Goal: Navigation & Orientation: Find specific page/section

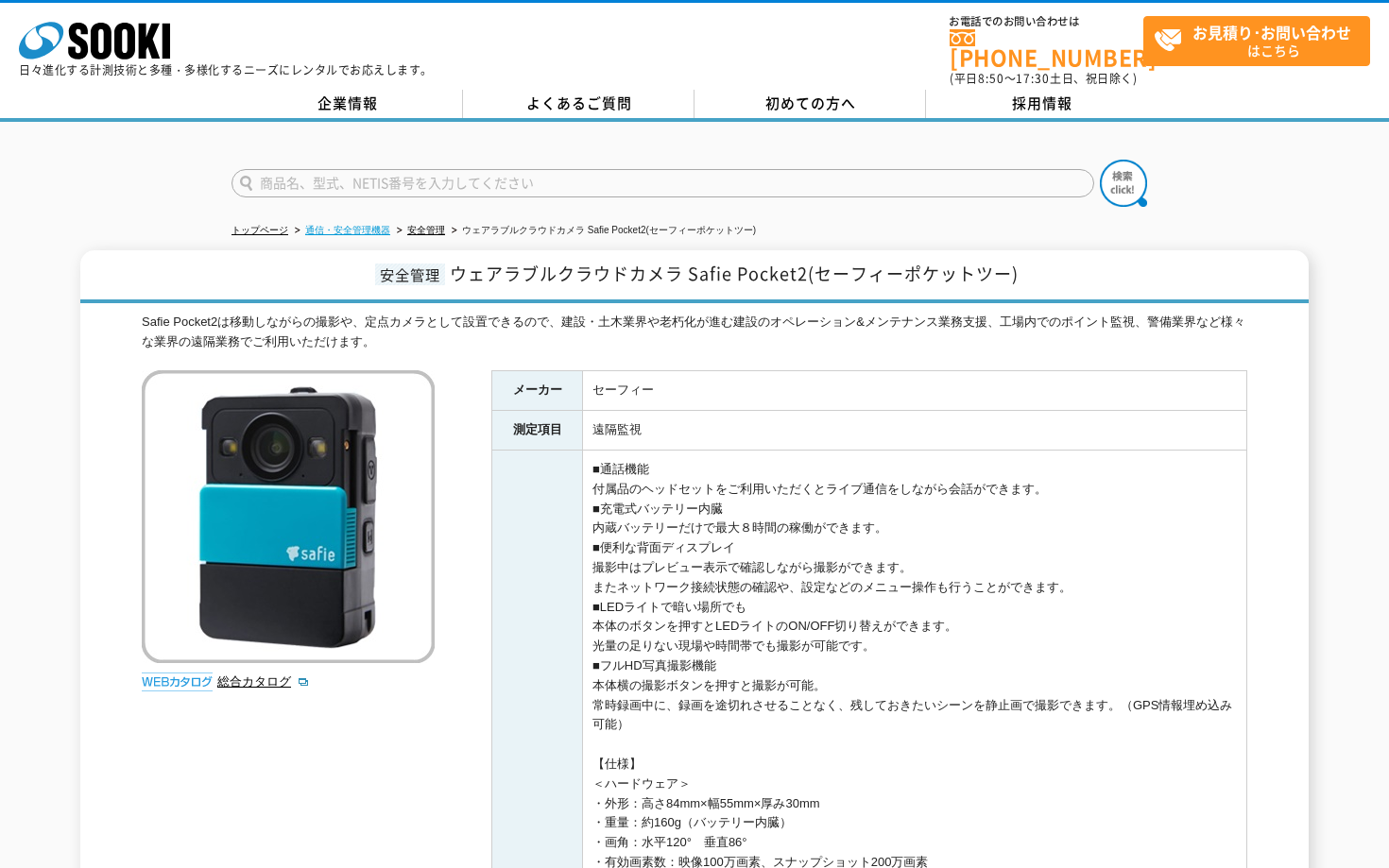
click at [338, 225] on link "通信・安全管理機器" at bounding box center [347, 230] width 85 height 11
click at [418, 225] on link "安全管理" at bounding box center [426, 230] width 38 height 11
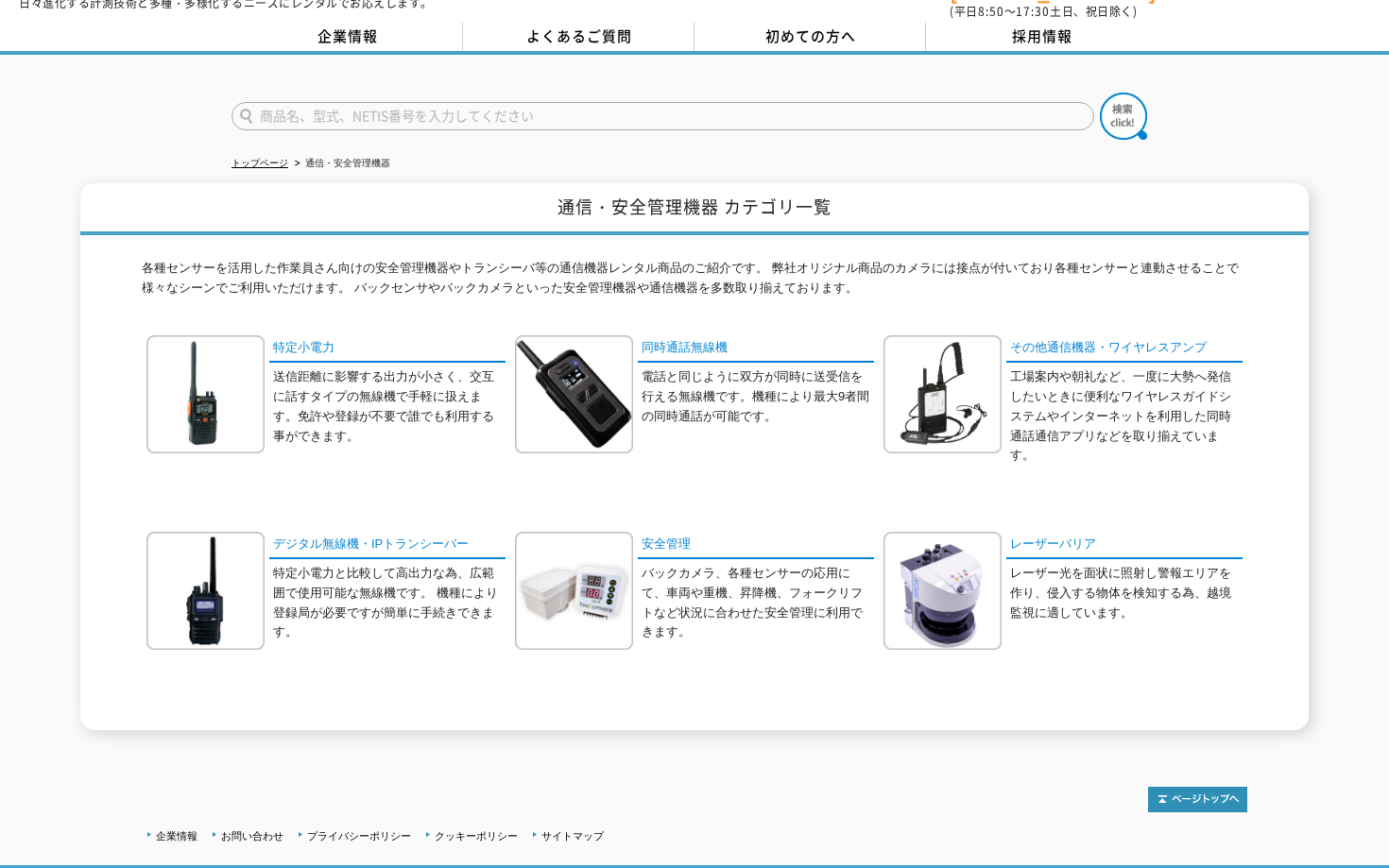
scroll to position [173, 0]
